Goal: Task Accomplishment & Management: Complete application form

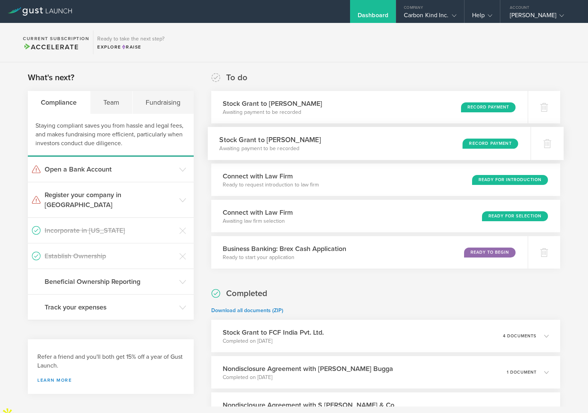
click at [332, 144] on div "Stock Grant to Joe Mil C. Awaiting payment to be recorded Record Payment" at bounding box center [369, 143] width 323 height 33
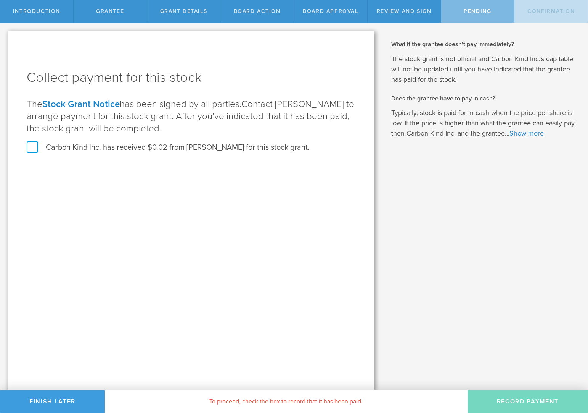
click at [95, 102] on link "Stock Grant Notice" at bounding box center [80, 103] width 77 height 11
click at [49, 401] on button "Finish Later" at bounding box center [52, 401] width 105 height 23
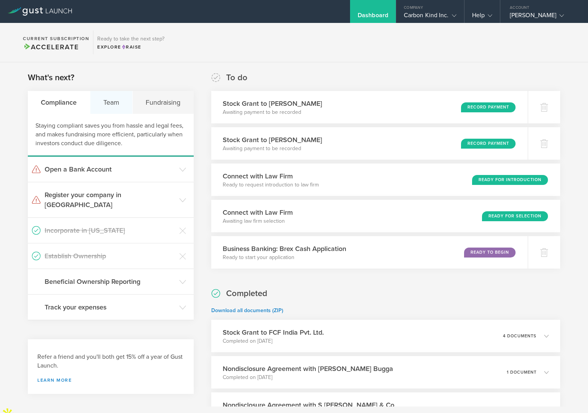
click at [117, 98] on div "Team" at bounding box center [111, 102] width 43 height 23
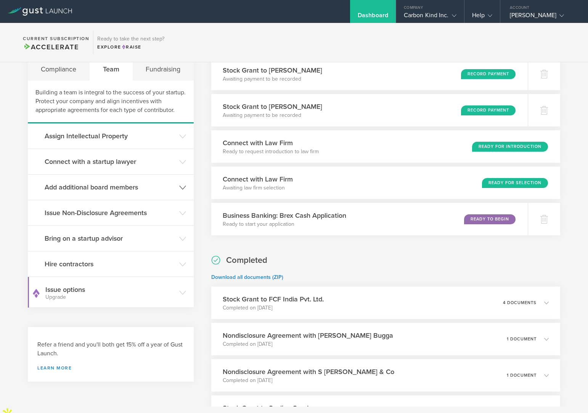
scroll to position [34, 0]
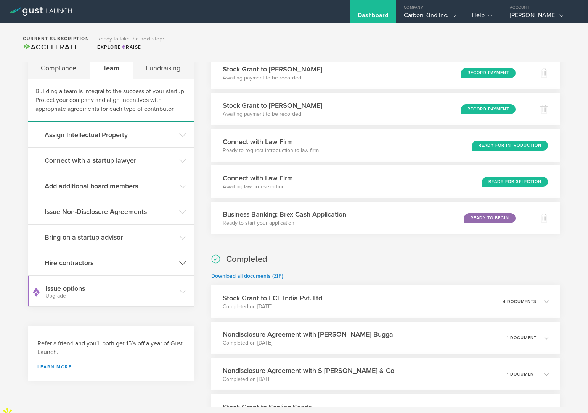
click at [171, 263] on h3 "Hire contractors" at bounding box center [110, 263] width 131 height 10
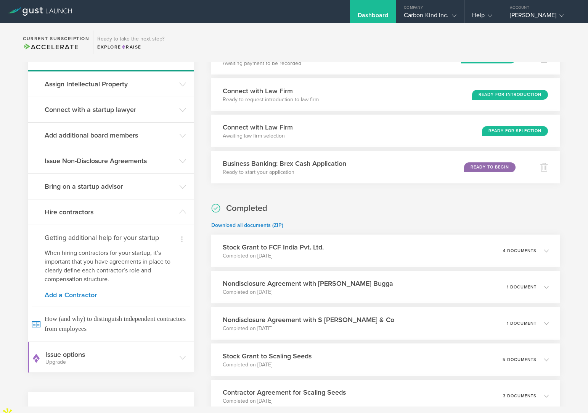
scroll to position [89, 0]
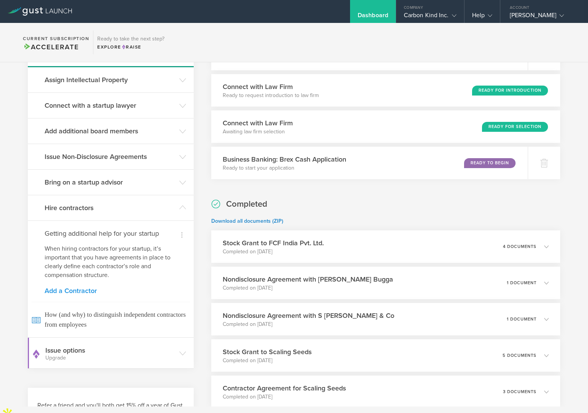
click at [75, 288] on link "Add a Contractor" at bounding box center [111, 290] width 132 height 7
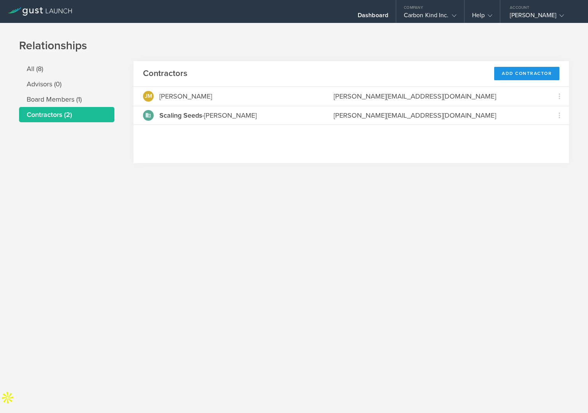
click at [516, 76] on div "Add Contractor" at bounding box center [527, 73] width 65 height 13
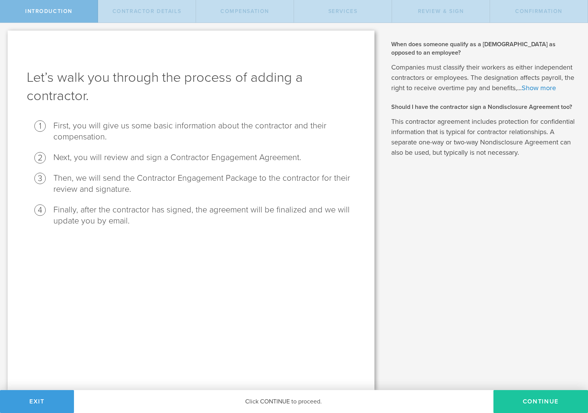
click at [544, 401] on button "Continue" at bounding box center [541, 401] width 95 height 23
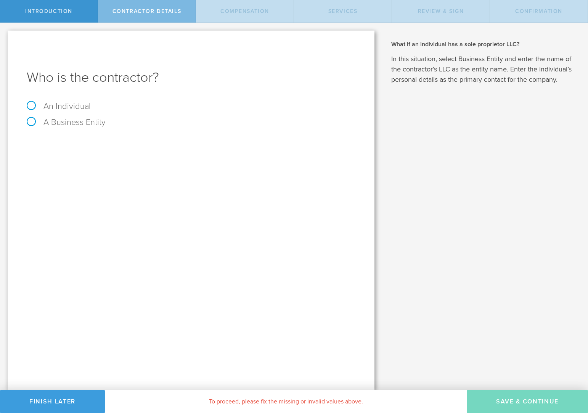
click at [31, 106] on label "An Individual" at bounding box center [59, 106] width 64 height 10
click at [5, 35] on input "An Individual" at bounding box center [2, 29] width 5 height 12
radio input "true"
click at [164, 144] on input "text" at bounding box center [220, 143] width 272 height 11
type input "example"
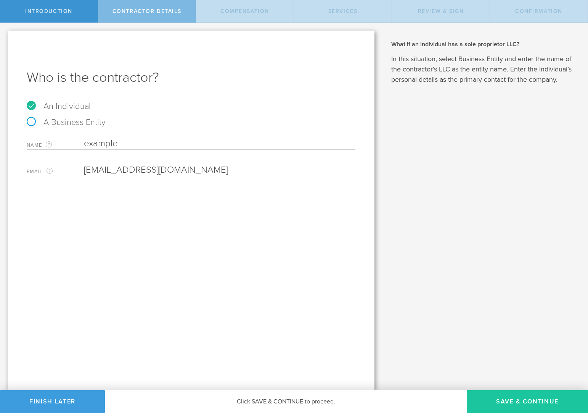
type input "[EMAIL_ADDRESS][DOMAIN_NAME]"
click at [538, 398] on button "Save & Continue" at bounding box center [527, 401] width 121 height 23
select select "none"
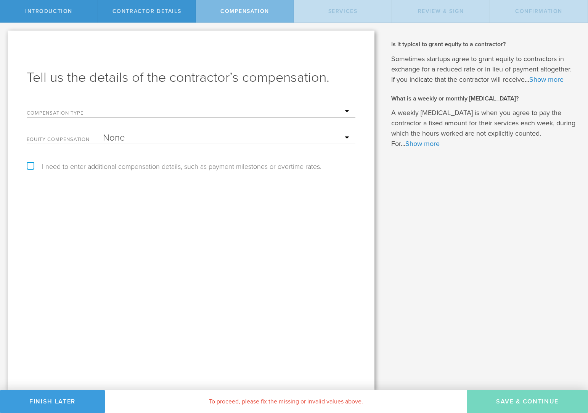
click at [301, 110] on select "Hourly Daily Weekly [MEDICAL_DATA] Monthly [MEDICAL_DATA] Project Flat Rate No …" at bounding box center [227, 111] width 249 height 11
select select "noCash"
click at [103, 106] on select "Hourly Daily Weekly [MEDICAL_DATA] Monthly [MEDICAL_DATA] Project Flat Rate No …" at bounding box center [227, 111] width 249 height 11
click at [334, 135] on select "None Stock Grant" at bounding box center [227, 137] width 249 height 11
select select "stock"
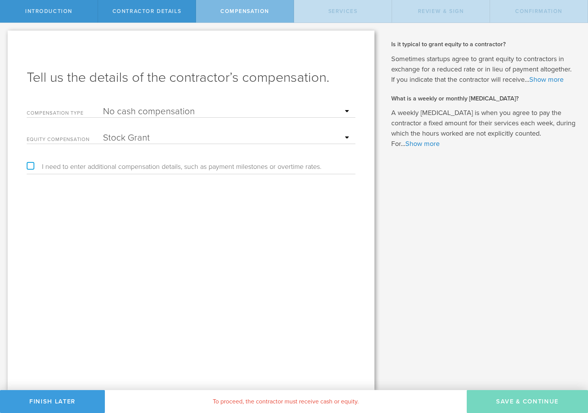
click at [103, 132] on select "None Stock Grant" at bounding box center [227, 137] width 249 height 11
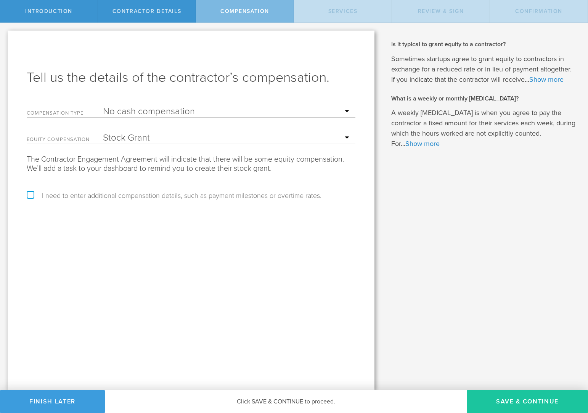
click at [548, 403] on button "Save & Continue" at bounding box center [527, 401] width 121 height 23
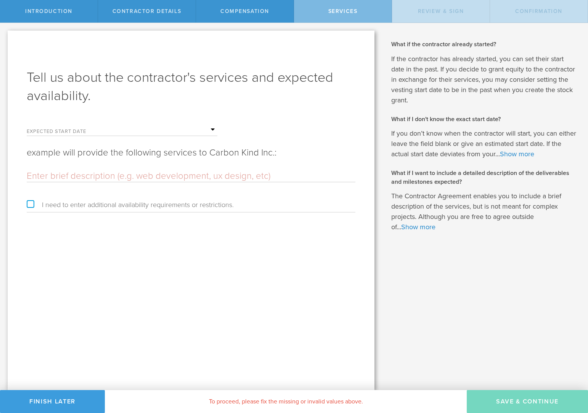
click at [199, 131] on input "text" at bounding box center [160, 129] width 114 height 11
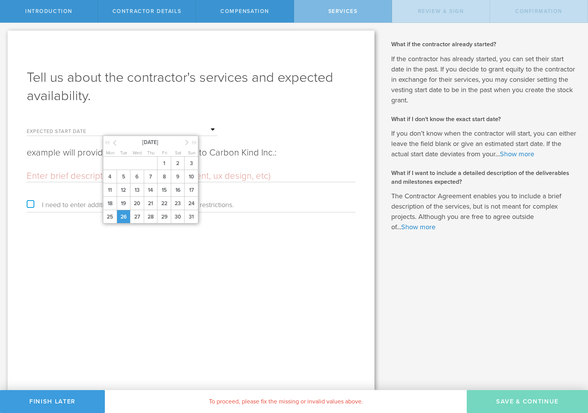
click at [124, 214] on span "26" at bounding box center [124, 216] width 14 height 13
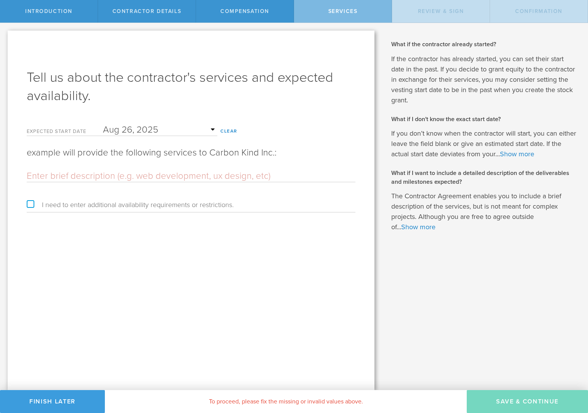
click at [162, 171] on input "text" at bounding box center [191, 175] width 329 height 11
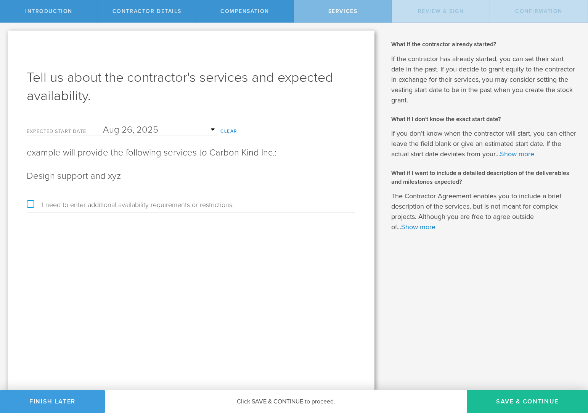
type input "Design support and xyz"
click at [29, 204] on label "I need to enter additional availability requirements or restrictions." at bounding box center [130, 204] width 207 height 7
click at [5, 35] on input "I need to enter additional availability requirements or restrictions." at bounding box center [2, 29] width 5 height 12
checkbox input "true"
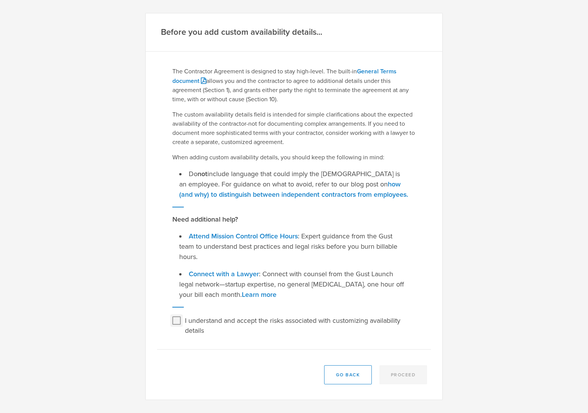
click at [177, 321] on input "I understand and accept the risks associated with customizing availability deta…" at bounding box center [177, 320] width 12 height 12
checkbox input "true"
click at [401, 368] on button "Proceed" at bounding box center [404, 374] width 48 height 19
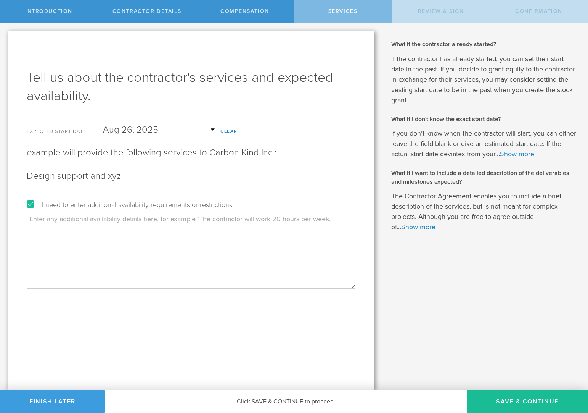
click at [197, 233] on textarea at bounding box center [191, 250] width 329 height 76
click at [549, 405] on button "Save & Continue" at bounding box center [527, 401] width 121 height 23
